Goal: Task Accomplishment & Management: Manage account settings

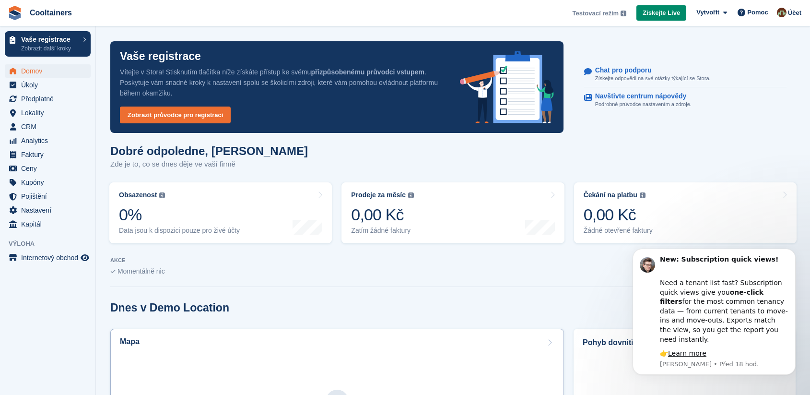
click at [537, 343] on div "Mapa" at bounding box center [337, 342] width 435 height 11
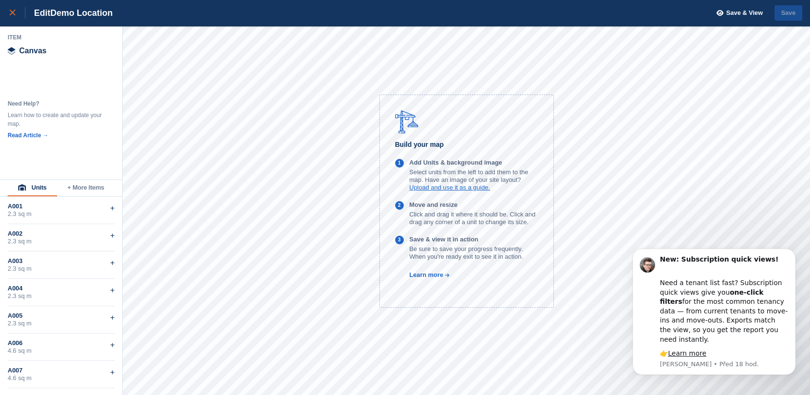
click at [11, 11] on icon at bounding box center [13, 13] width 6 height 6
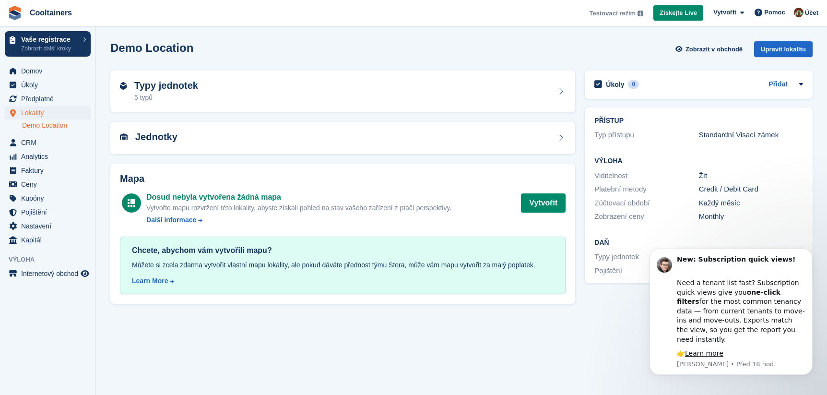
click at [639, 13] on img at bounding box center [641, 14] width 6 height 6
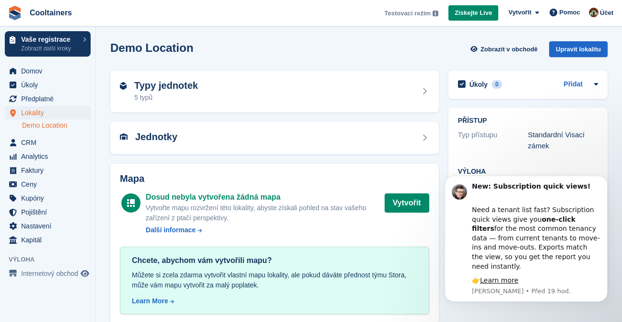
click at [267, 9] on span "Cooltainers Testovací režim Váš účet je aktuálně v testovacím režimu. To vám um…" at bounding box center [311, 13] width 622 height 26
